Goal: Task Accomplishment & Management: Manage account settings

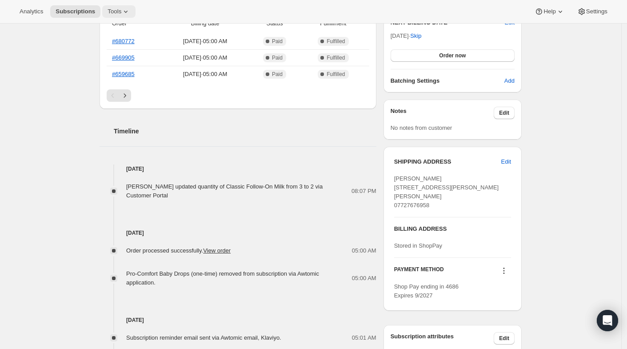
scroll to position [241, 0]
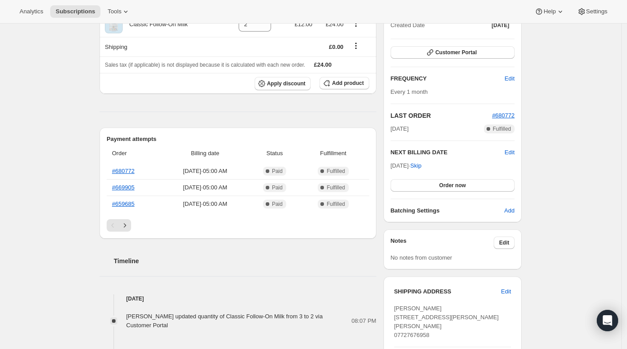
scroll to position [119, 0]
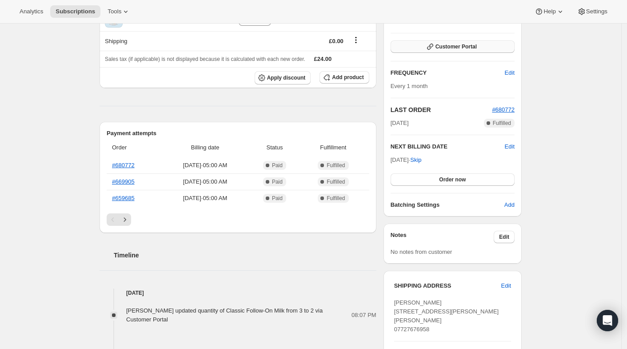
click at [443, 48] on span "Customer Portal" at bounding box center [456, 46] width 41 height 7
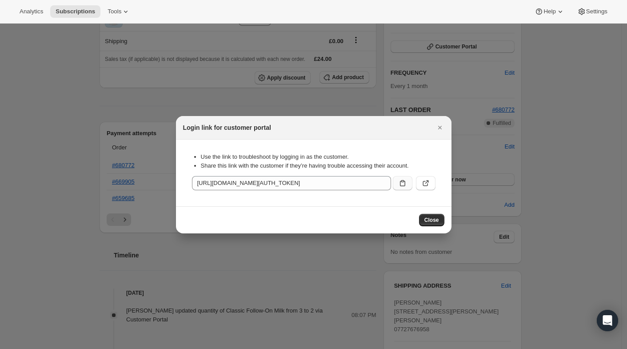
click at [403, 181] on icon ":rc0:" at bounding box center [402, 183] width 9 height 9
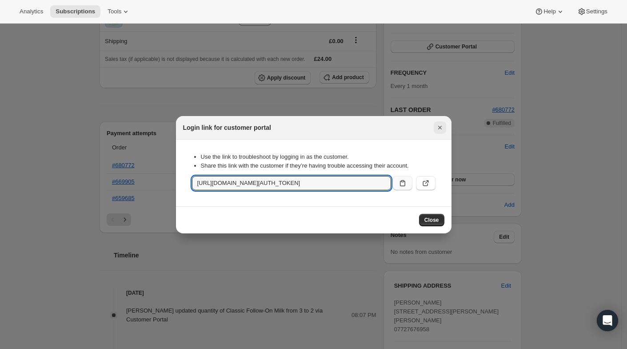
click at [438, 128] on icon "Close" at bounding box center [440, 127] width 9 height 9
